Goal: Task Accomplishment & Management: Manage account settings

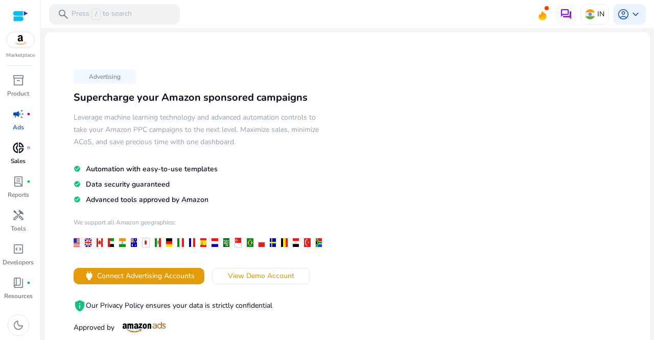
click at [22, 156] on link "donut_small fiber_manual_record Sales" at bounding box center [18, 157] width 36 height 34
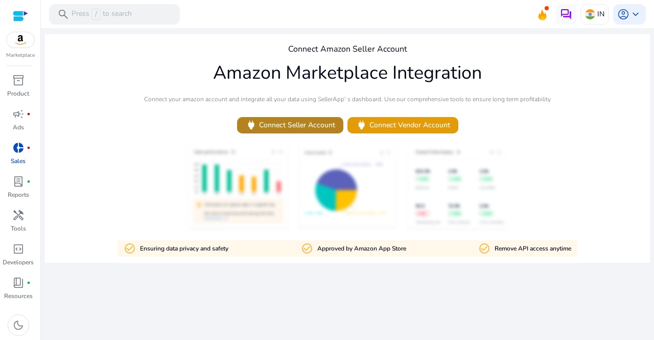
click at [303, 126] on span "power Connect Seller Account" at bounding box center [290, 125] width 90 height 12
click at [300, 122] on span "power Connect Seller Account" at bounding box center [290, 125] width 90 height 12
click at [22, 39] on img at bounding box center [21, 39] width 28 height 15
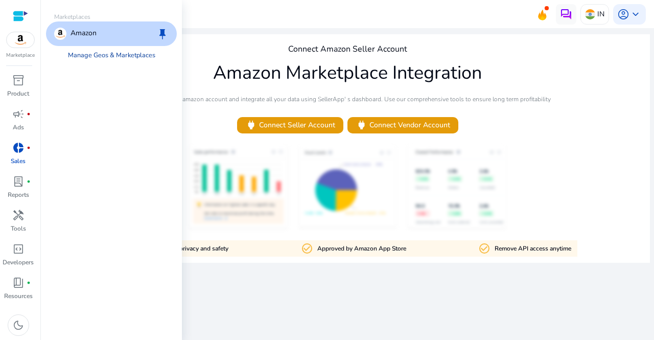
click at [79, 56] on link "Manage Geos & Marketplaces" at bounding box center [112, 55] width 104 height 18
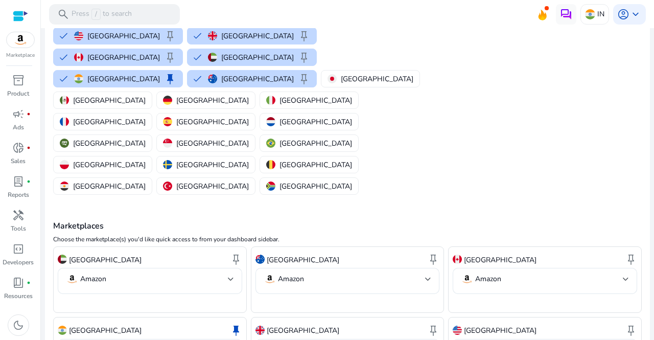
scroll to position [108, 0]
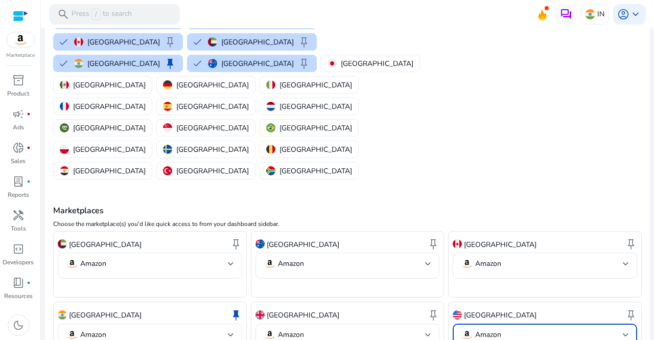
click at [527, 329] on mat-select "Amazon" at bounding box center [545, 337] width 168 height 16
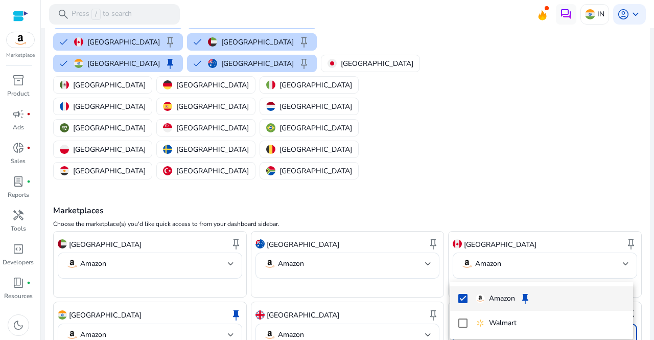
drag, startPoint x: 650, startPoint y: 202, endPoint x: 654, endPoint y: 246, distance: 44.2
click at [654, 246] on div at bounding box center [327, 170] width 654 height 340
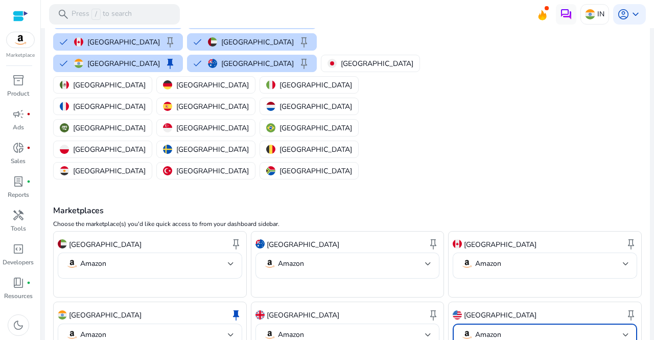
click at [495, 330] on p "Amazon" at bounding box center [489, 334] width 26 height 9
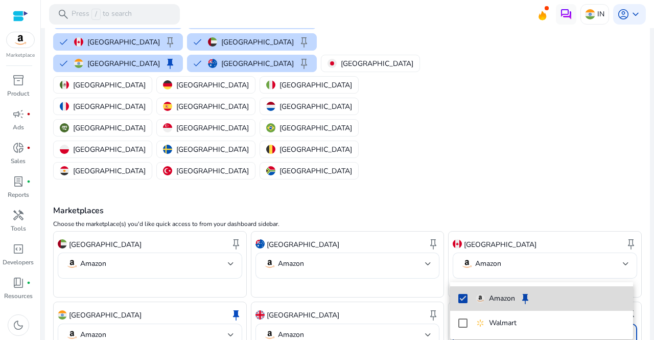
click at [490, 296] on p "Amazon" at bounding box center [502, 298] width 26 height 11
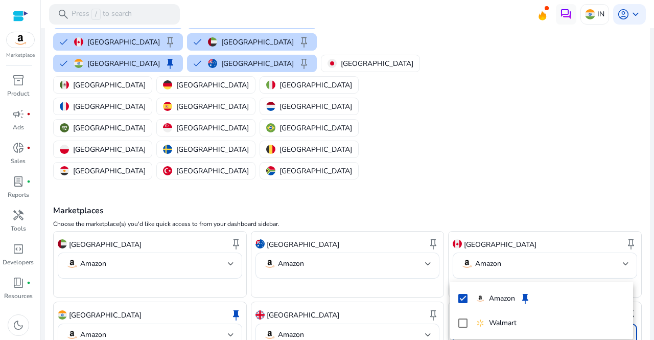
click at [121, 310] on div at bounding box center [327, 170] width 654 height 340
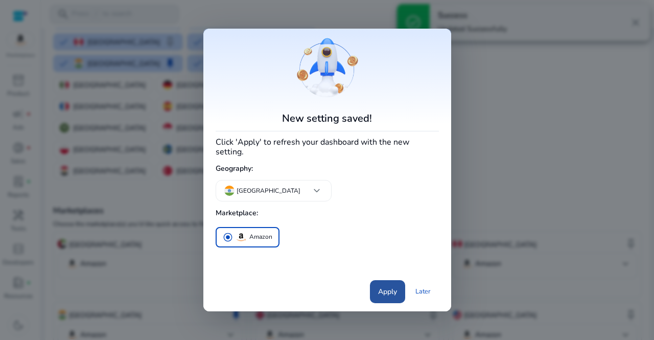
click at [389, 286] on span "Apply" at bounding box center [387, 291] width 19 height 11
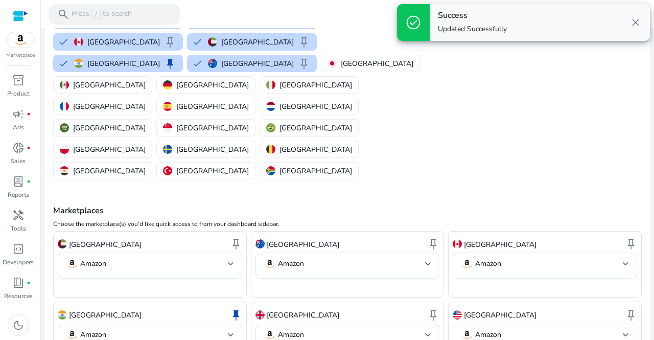
scroll to position [0, 0]
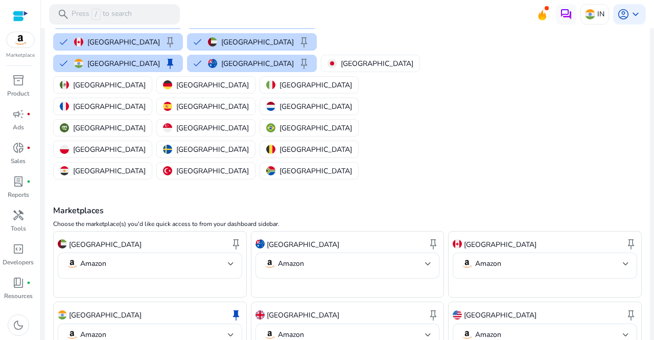
click at [20, 15] on div at bounding box center [20, 16] width 15 height 12
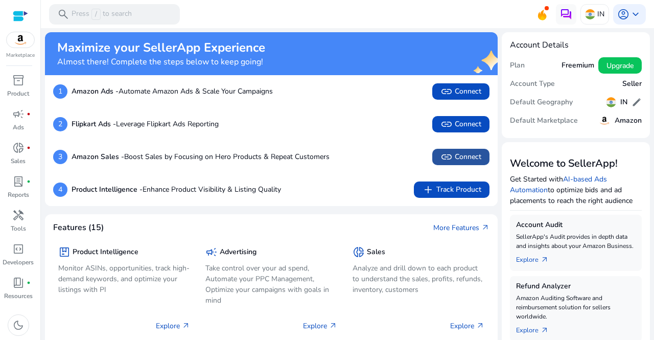
click at [449, 153] on span "link" at bounding box center [447, 157] width 12 height 12
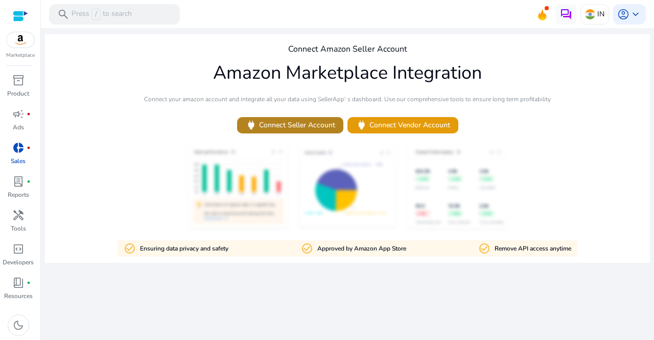
click at [292, 123] on span "power Connect Seller Account" at bounding box center [290, 125] width 90 height 12
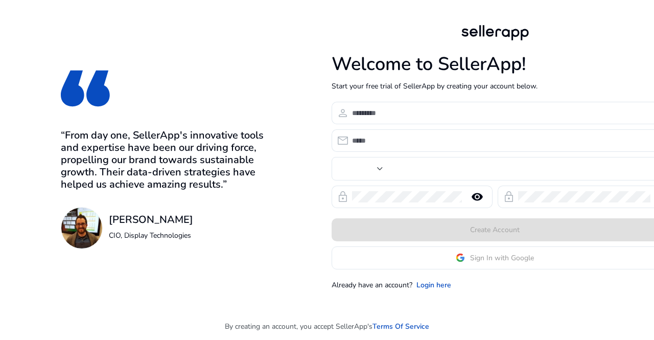
type input "***"
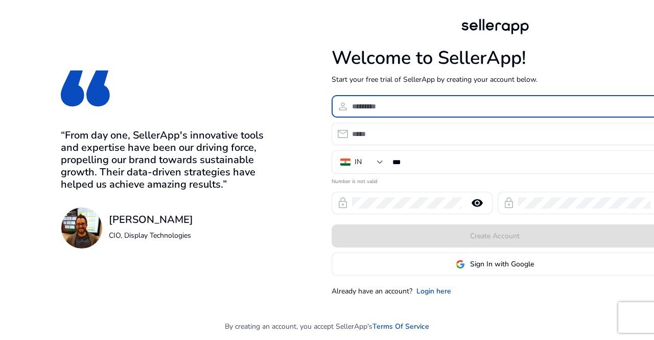
click at [445, 104] on input at bounding box center [501, 106] width 299 height 11
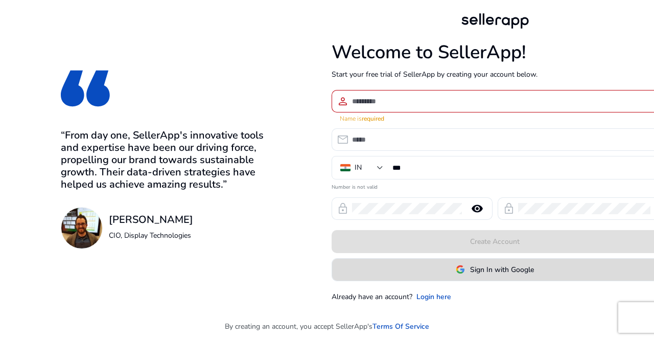
click at [492, 266] on span "Sign In with Google" at bounding box center [502, 269] width 64 height 11
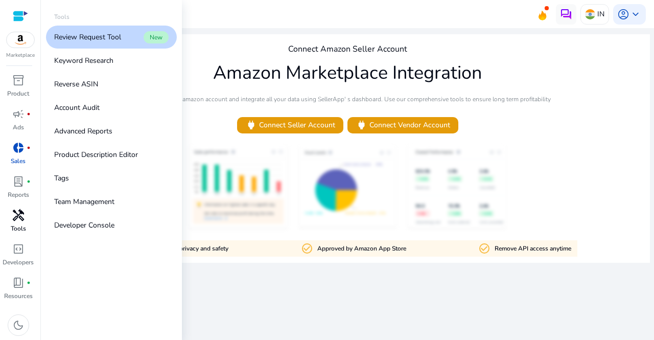
click at [21, 221] on span "handyman" at bounding box center [18, 215] width 12 height 12
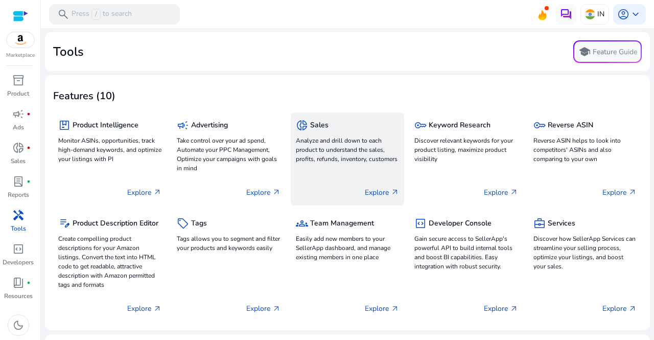
click at [342, 147] on p "Analyze and drill down to each product to understand the sales, profits, refund…" at bounding box center [347, 150] width 103 height 28
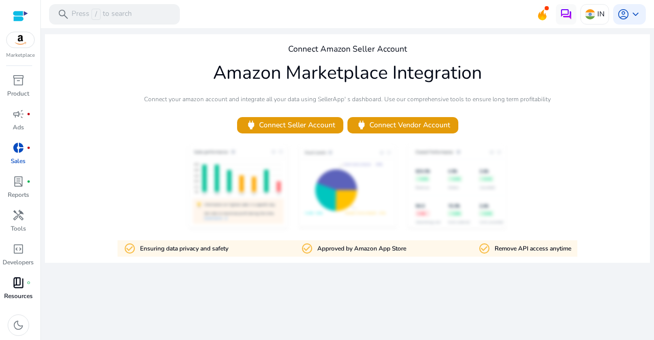
click at [18, 291] on link "book_4 fiber_manual_record Resources" at bounding box center [18, 292] width 36 height 34
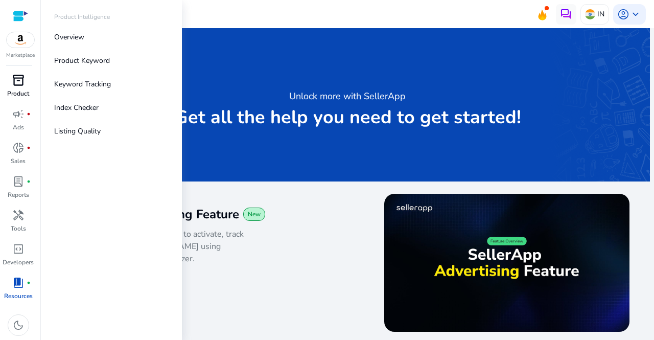
click at [19, 84] on span "inventory_2" at bounding box center [18, 80] width 12 height 12
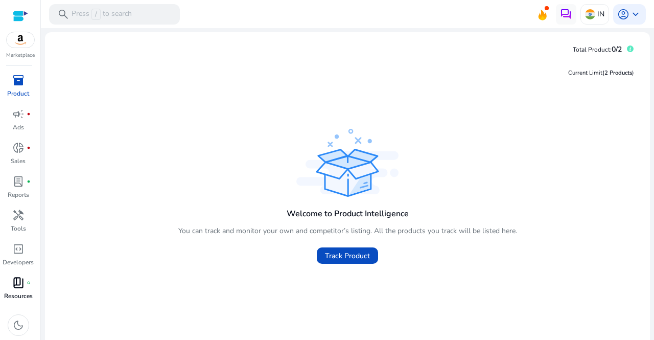
click at [16, 291] on p "Resources" at bounding box center [18, 295] width 29 height 9
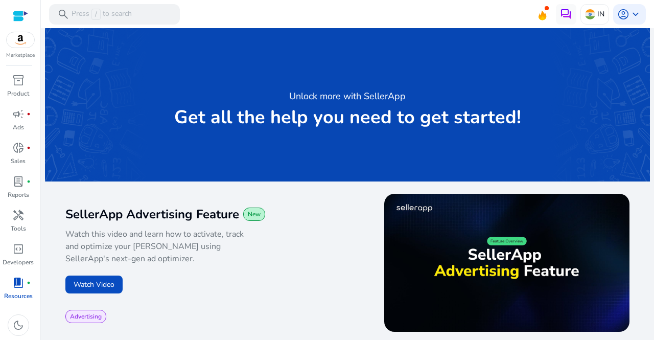
click at [17, 13] on div at bounding box center [20, 16] width 15 height 12
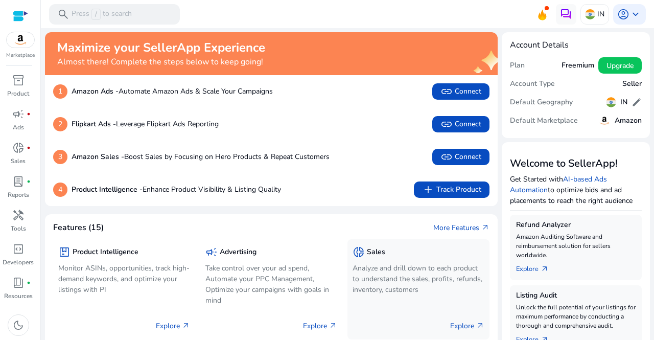
click at [398, 253] on div "donut_small Sales" at bounding box center [419, 251] width 132 height 15
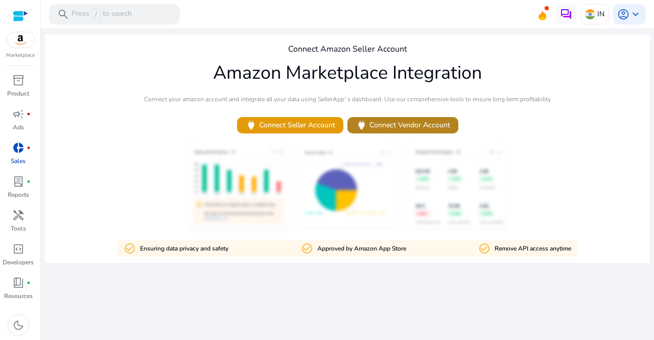
click at [412, 122] on span "power Connect Vendor Account" at bounding box center [403, 125] width 95 height 12
